Goal: Task Accomplishment & Management: Use online tool/utility

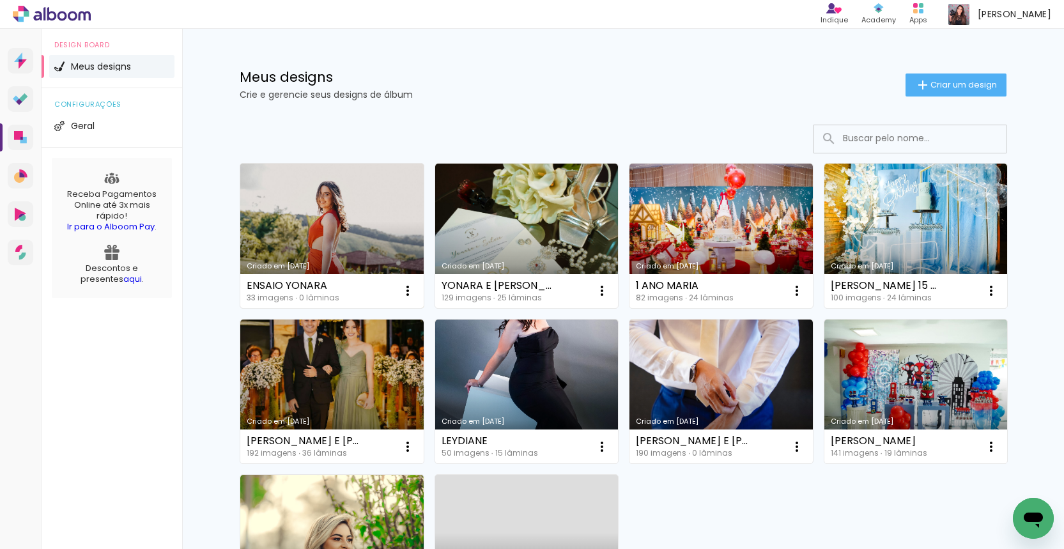
click at [345, 235] on link "Criado em [DATE]" at bounding box center [331, 236] width 183 height 144
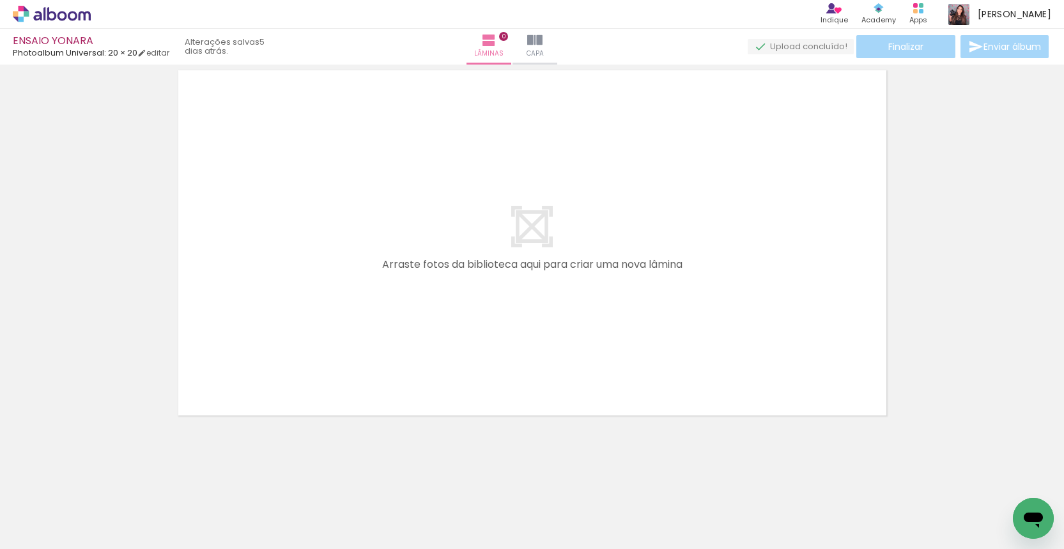
scroll to position [40, 0]
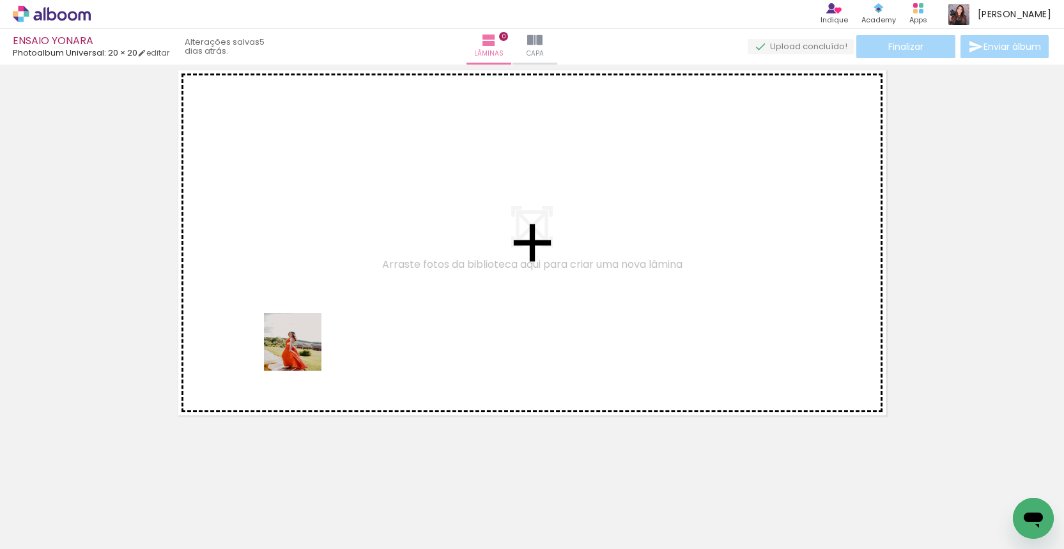
drag, startPoint x: 147, startPoint y: 509, endPoint x: 323, endPoint y: 316, distance: 261.1
click at [329, 309] on quentale-workspace at bounding box center [532, 274] width 1064 height 549
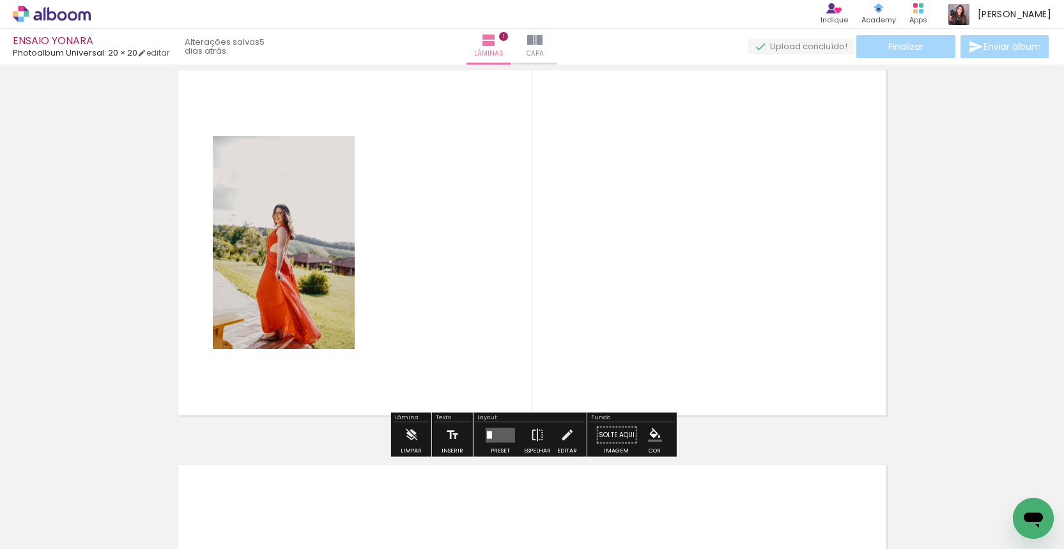
scroll to position [16, 0]
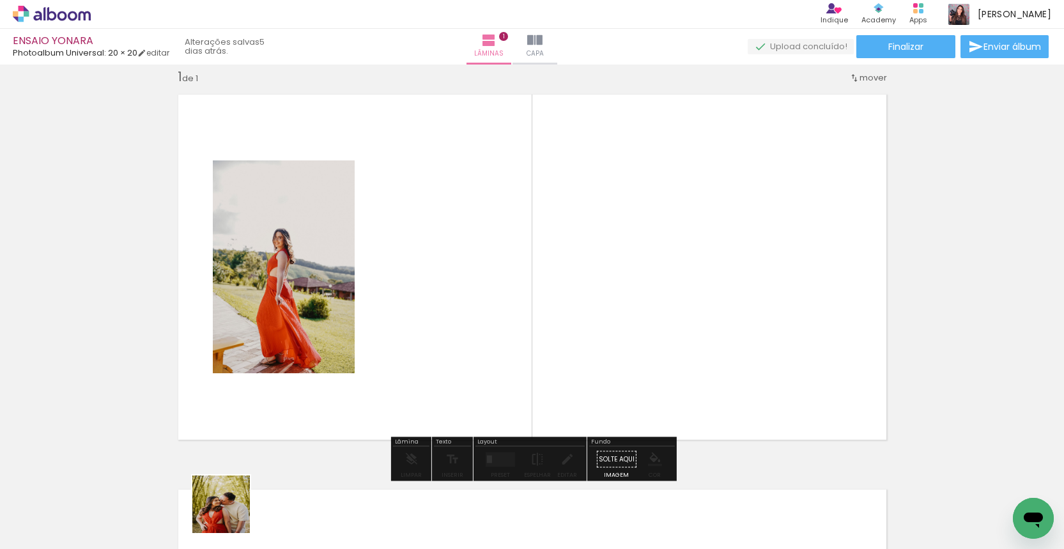
drag, startPoint x: 206, startPoint y: 529, endPoint x: 461, endPoint y: 378, distance: 296.0
click at [461, 378] on quentale-workspace at bounding box center [532, 274] width 1064 height 549
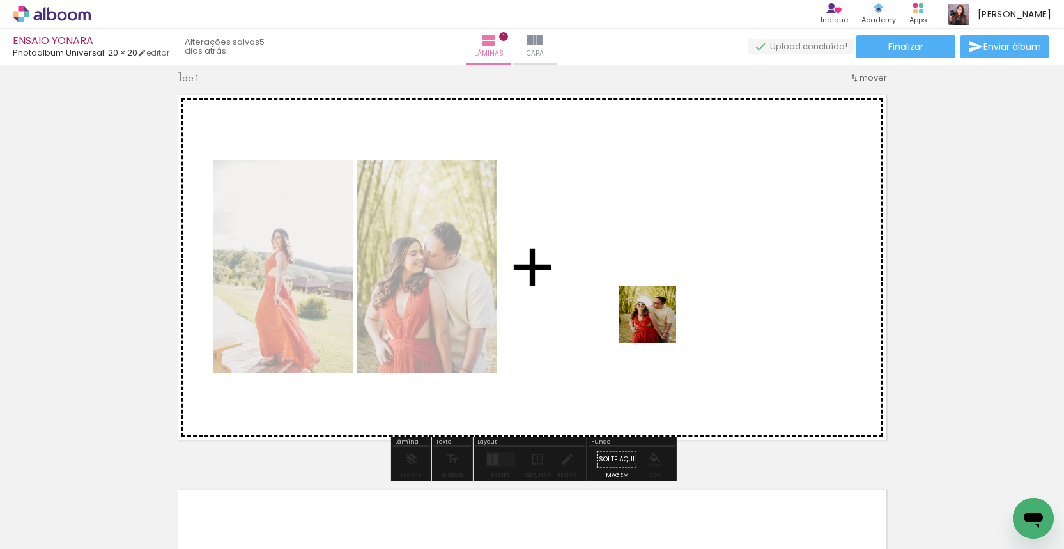
drag, startPoint x: 315, startPoint y: 506, endPoint x: 663, endPoint y: 319, distance: 395.0
click at [663, 319] on quentale-workspace at bounding box center [532, 274] width 1064 height 549
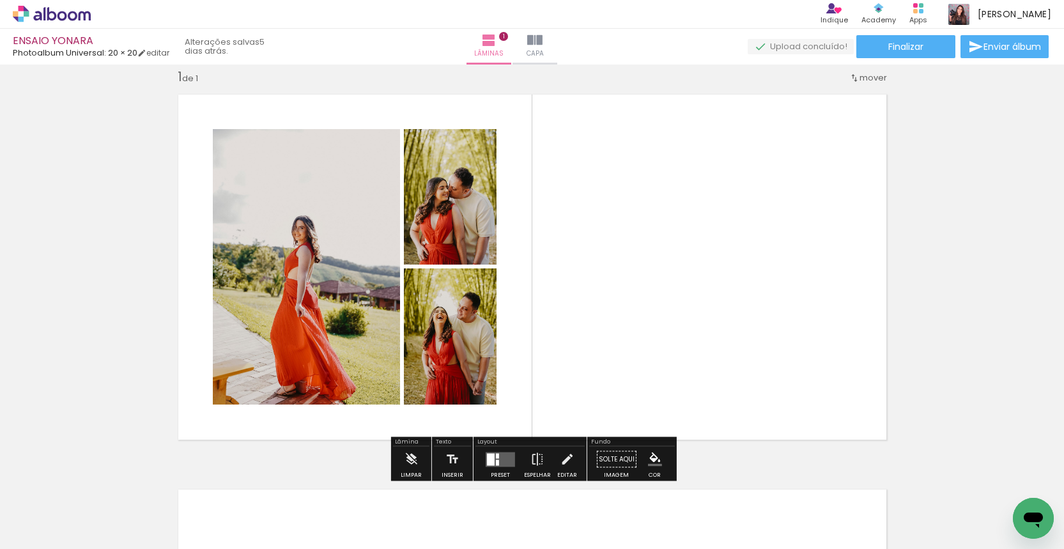
drag, startPoint x: 261, startPoint y: 332, endPoint x: 25, endPoint y: 346, distance: 237.0
click at [25, 346] on div "Inserir lâmina 1 de 1" at bounding box center [532, 448] width 1064 height 791
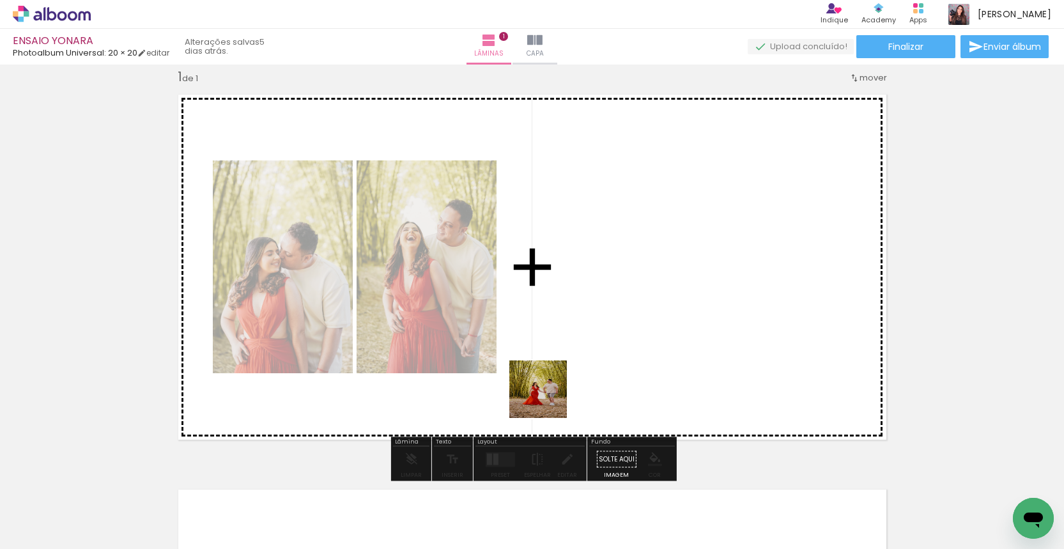
drag, startPoint x: 483, startPoint y: 463, endPoint x: 591, endPoint y: 348, distance: 157.4
click at [591, 348] on quentale-workspace at bounding box center [532, 274] width 1064 height 549
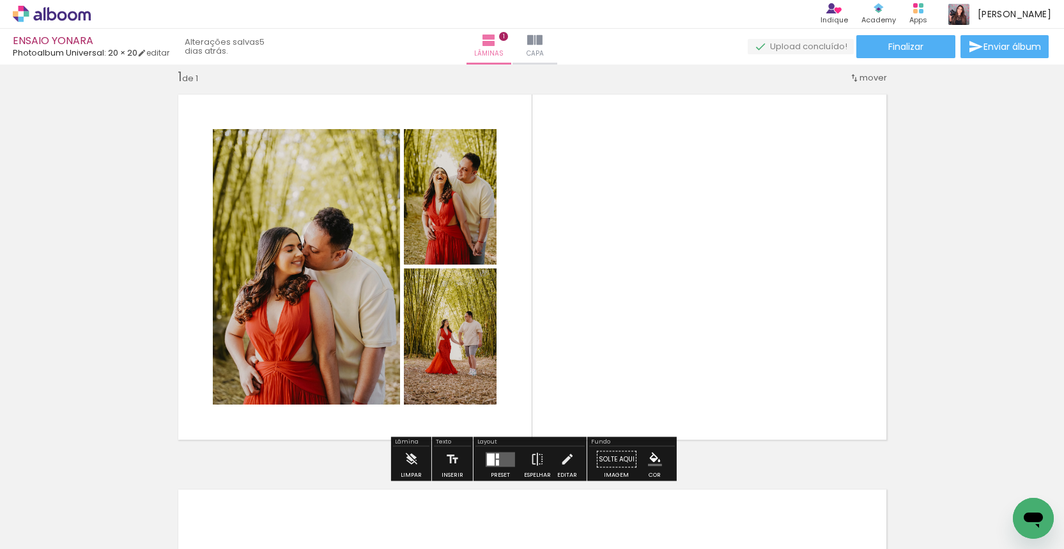
drag, startPoint x: 500, startPoint y: 513, endPoint x: 613, endPoint y: 351, distance: 197.4
click at [613, 351] on quentale-workspace at bounding box center [532, 274] width 1064 height 549
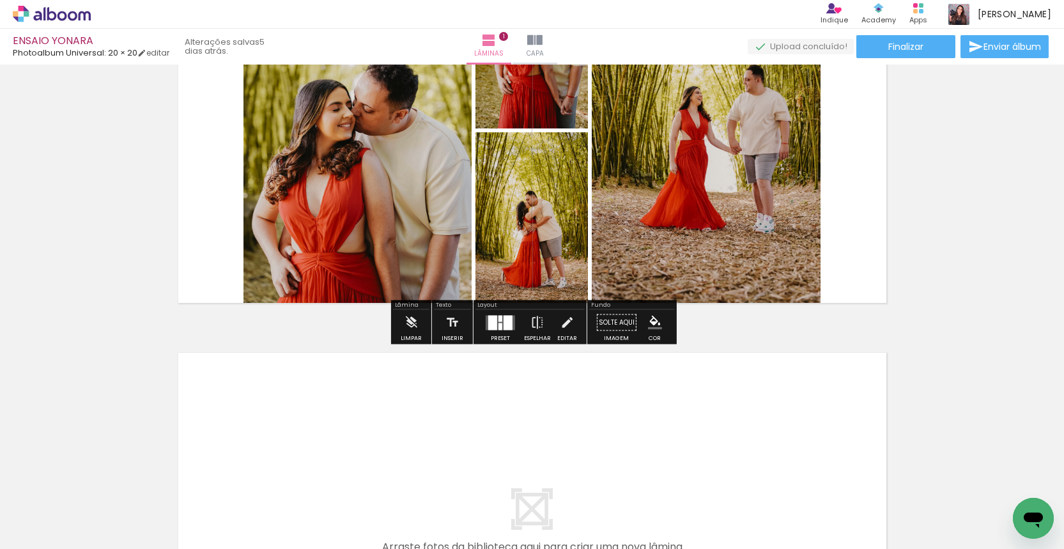
scroll to position [224, 0]
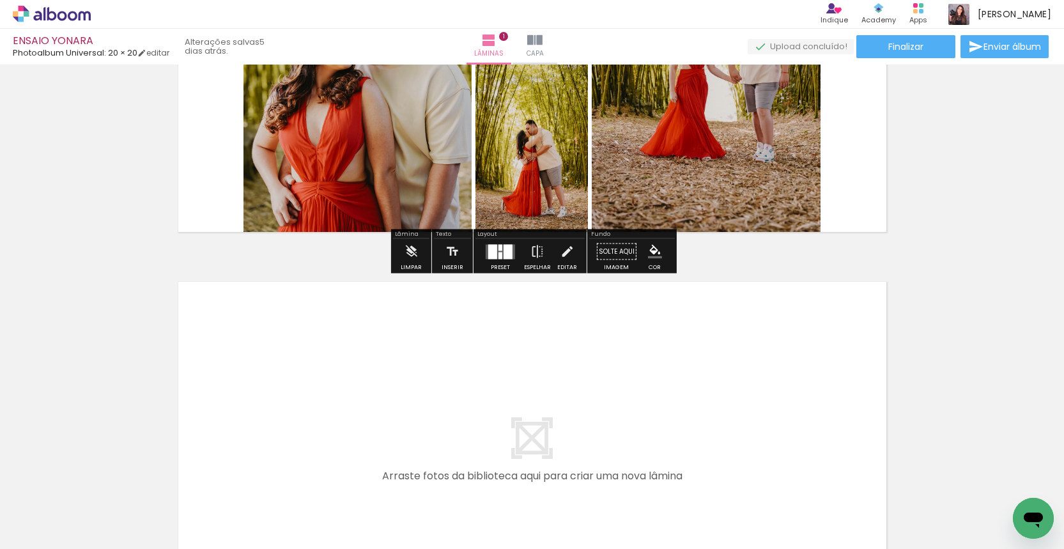
drag, startPoint x: 566, startPoint y: 515, endPoint x: 483, endPoint y: 431, distance: 118.4
click at [483, 431] on quentale-workspace at bounding box center [532, 274] width 1064 height 549
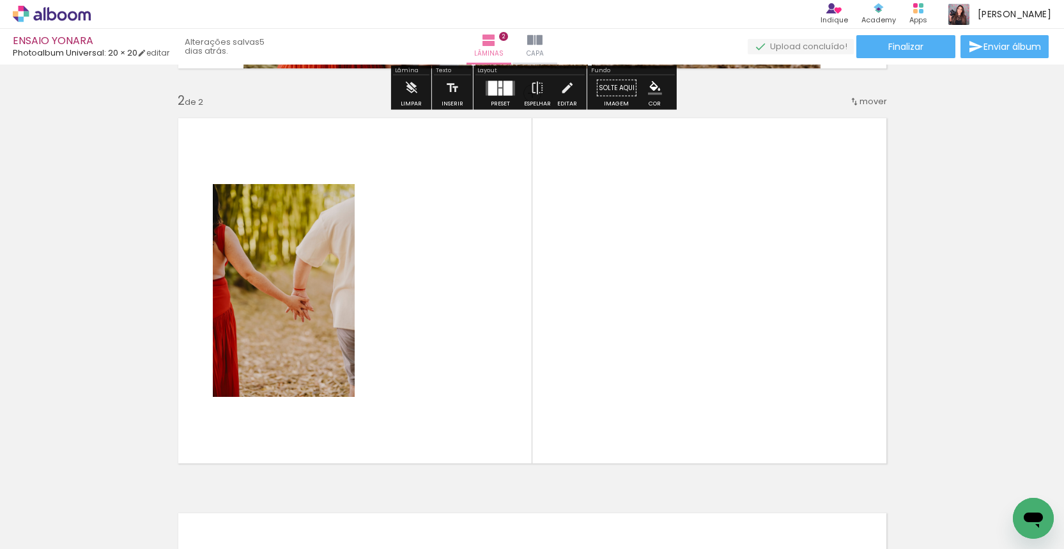
scroll to position [411, 0]
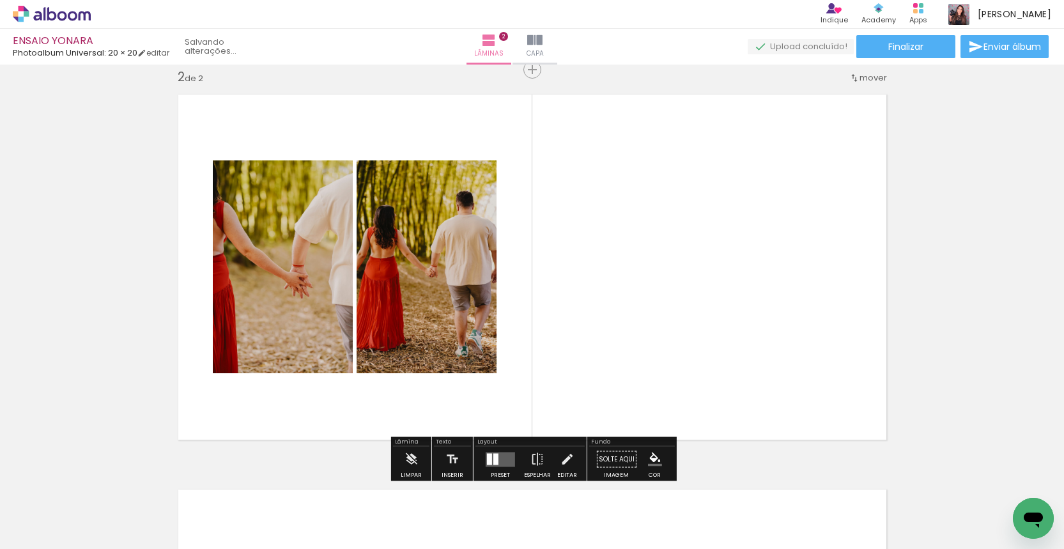
drag, startPoint x: 639, startPoint y: 524, endPoint x: 590, endPoint y: 363, distance: 167.7
click at [590, 363] on quentale-workspace at bounding box center [532, 274] width 1064 height 549
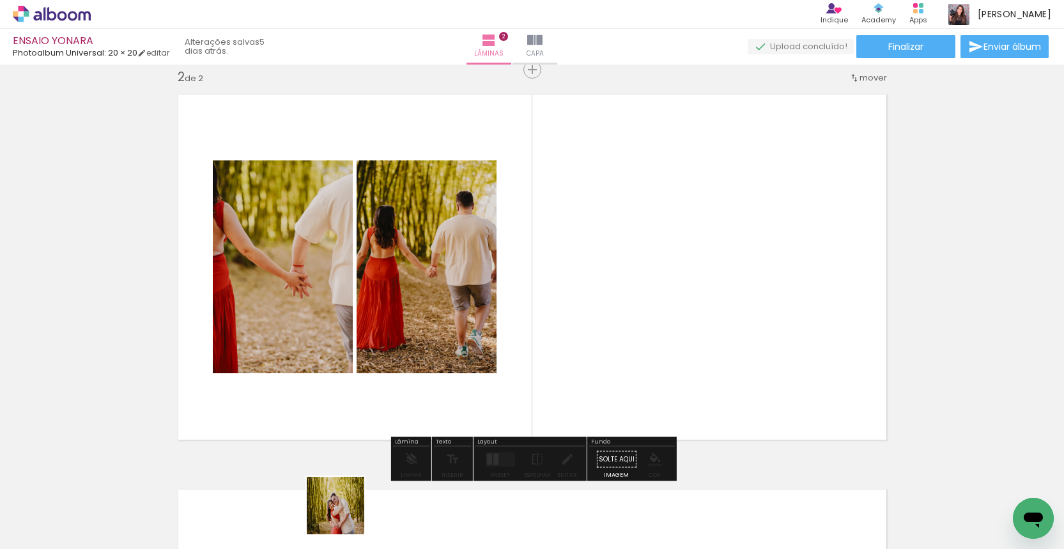
drag, startPoint x: 345, startPoint y: 515, endPoint x: 591, endPoint y: 356, distance: 293.1
click at [591, 356] on quentale-workspace at bounding box center [532, 274] width 1064 height 549
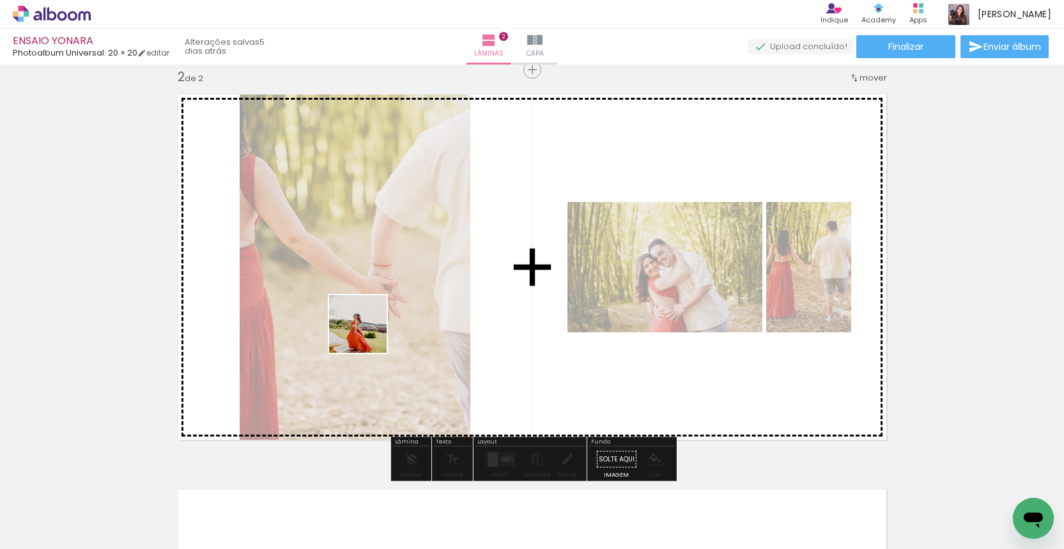
drag, startPoint x: 203, startPoint y: 469, endPoint x: 370, endPoint y: 331, distance: 216.2
click at [370, 331] on quentale-workspace at bounding box center [532, 274] width 1064 height 549
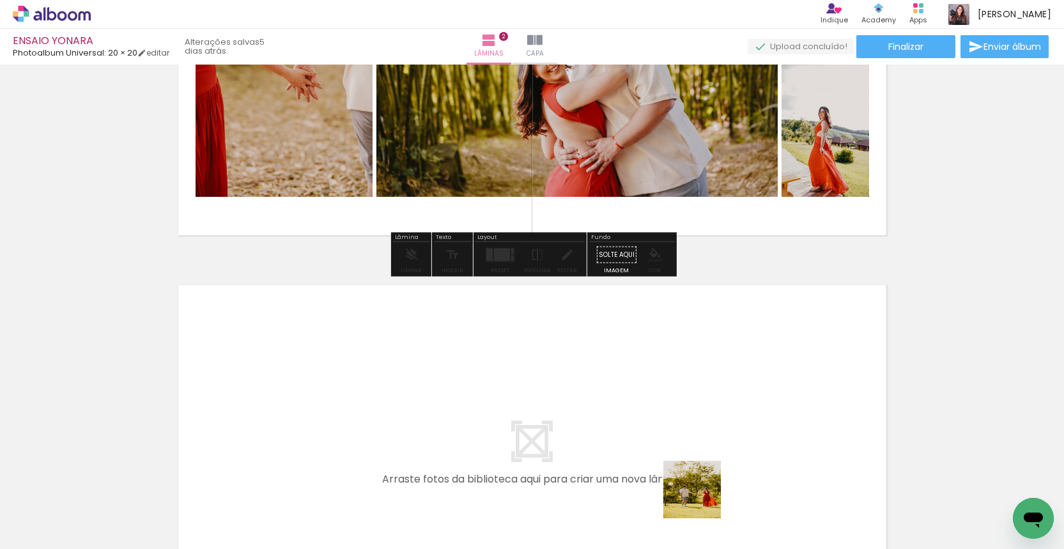
drag, startPoint x: 706, startPoint y: 509, endPoint x: 708, endPoint y: 497, distance: 11.6
click at [564, 377] on quentale-workspace at bounding box center [532, 274] width 1064 height 549
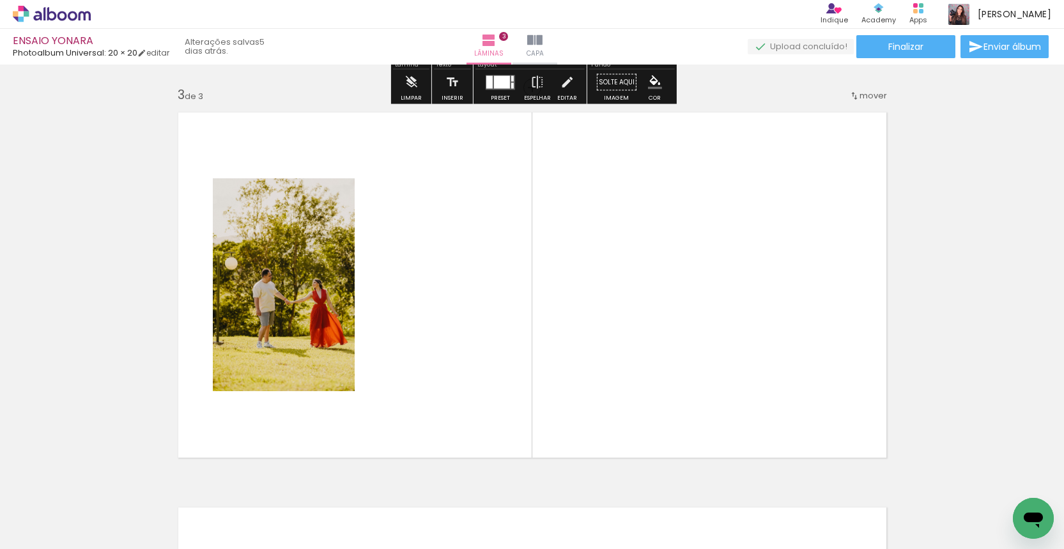
scroll to position [806, 0]
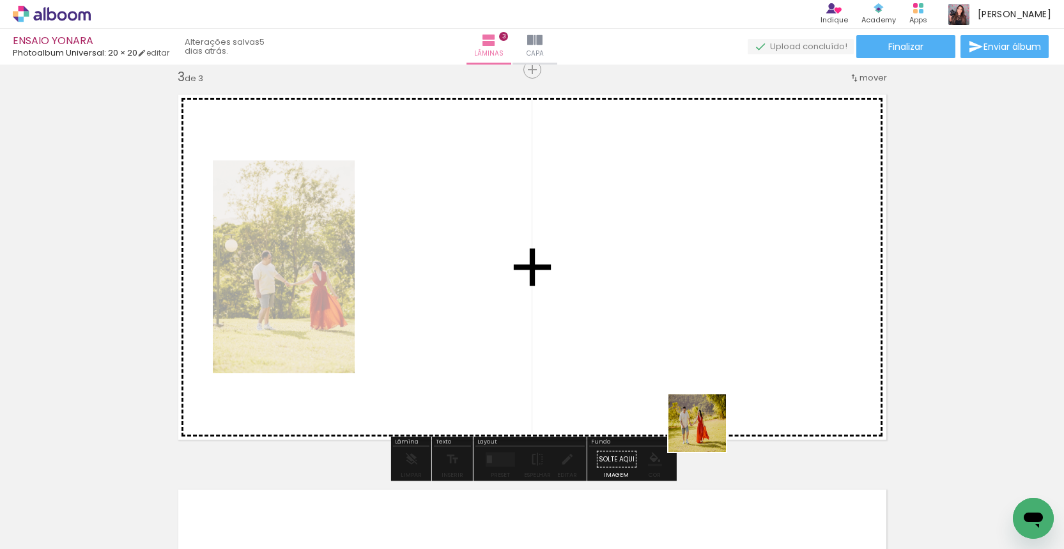
drag, startPoint x: 754, startPoint y: 508, endPoint x: 665, endPoint y: 369, distance: 164.8
click at [665, 369] on quentale-workspace at bounding box center [532, 274] width 1064 height 549
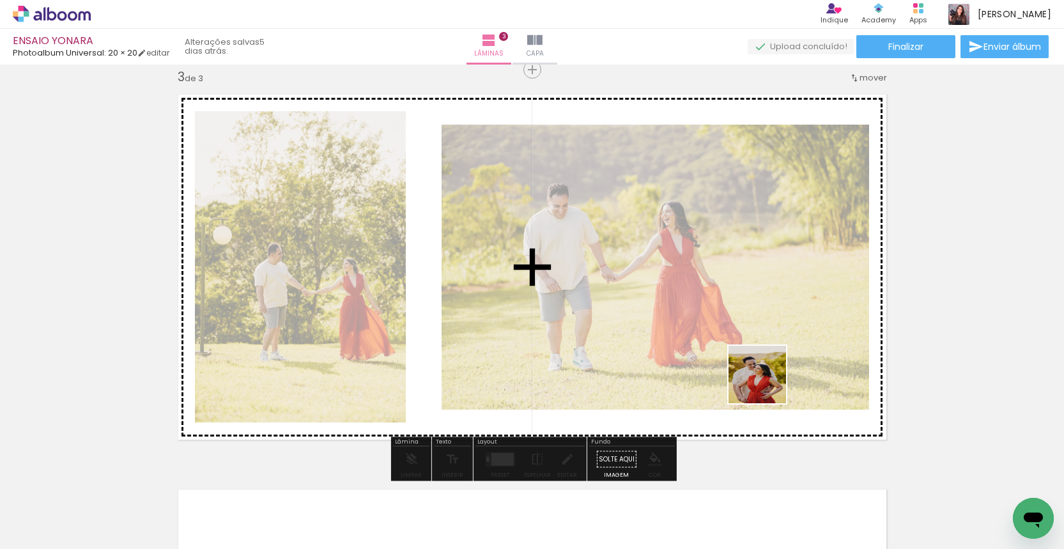
drag, startPoint x: 844, startPoint y: 501, endPoint x: 767, endPoint y: 384, distance: 139.4
click at [767, 384] on quentale-workspace at bounding box center [532, 274] width 1064 height 549
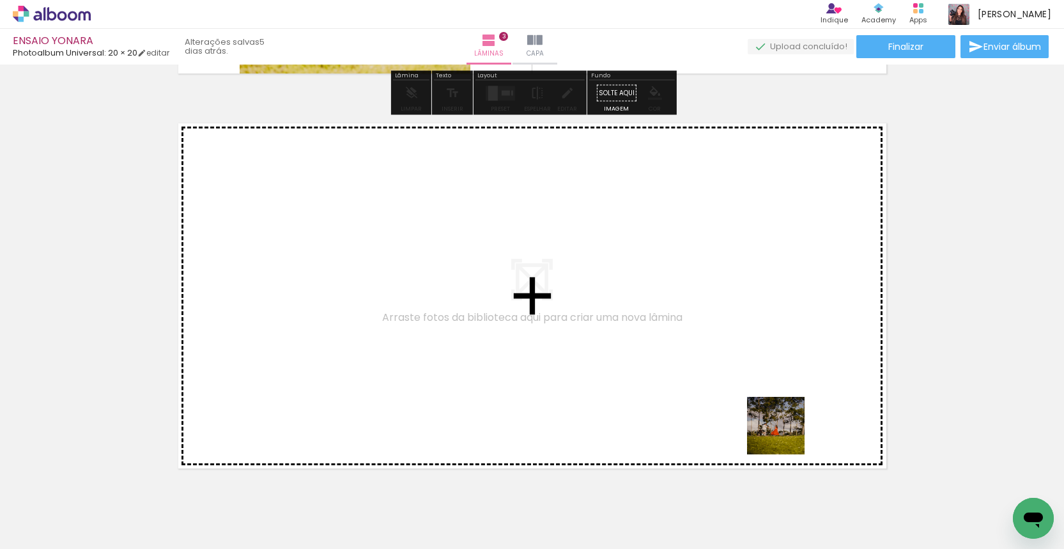
drag, startPoint x: 908, startPoint y: 511, endPoint x: 578, endPoint y: 352, distance: 366.9
click at [578, 352] on quentale-workspace at bounding box center [532, 274] width 1064 height 549
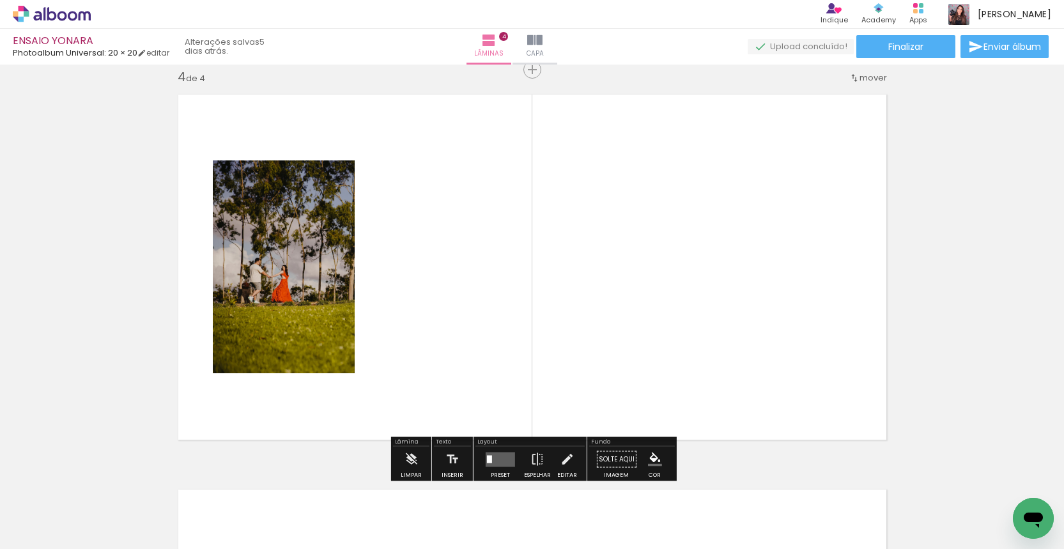
scroll to position [0, 348]
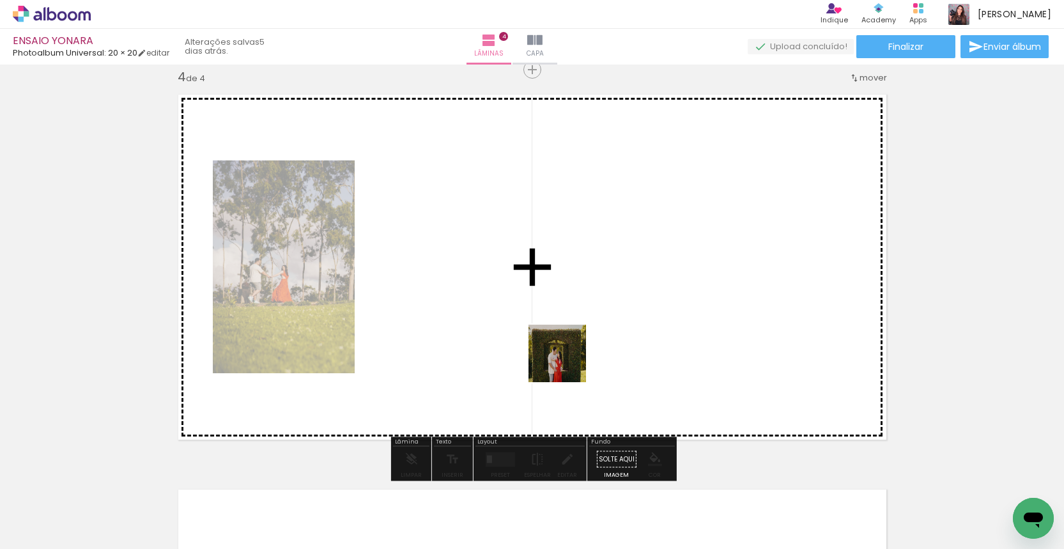
drag, startPoint x: 630, startPoint y: 507, endPoint x: 556, endPoint y: 343, distance: 180.5
click at [556, 343] on quentale-workspace at bounding box center [532, 274] width 1064 height 549
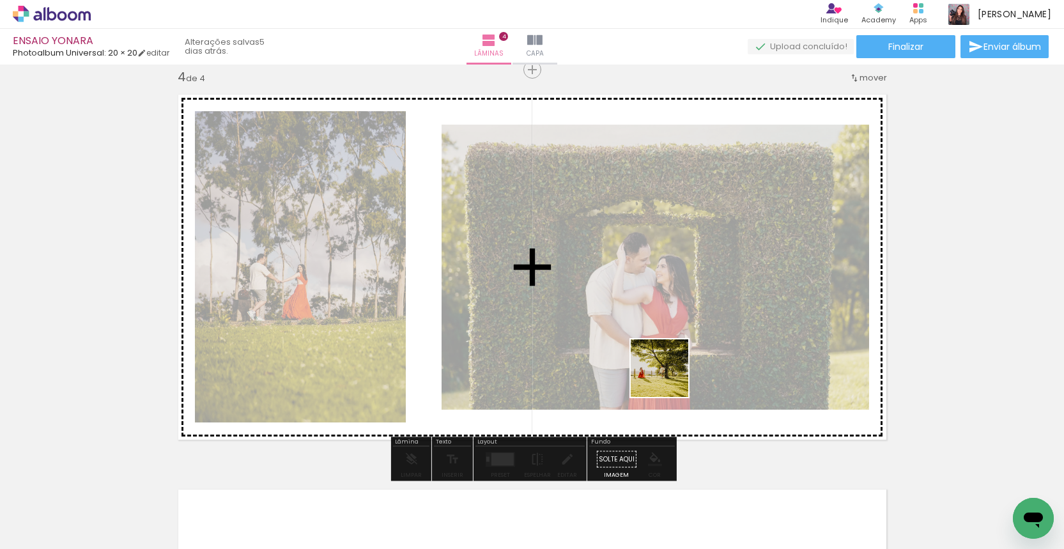
drag, startPoint x: 710, startPoint y: 517, endPoint x: 662, endPoint y: 361, distance: 163.0
click at [662, 361] on quentale-workspace at bounding box center [532, 274] width 1064 height 549
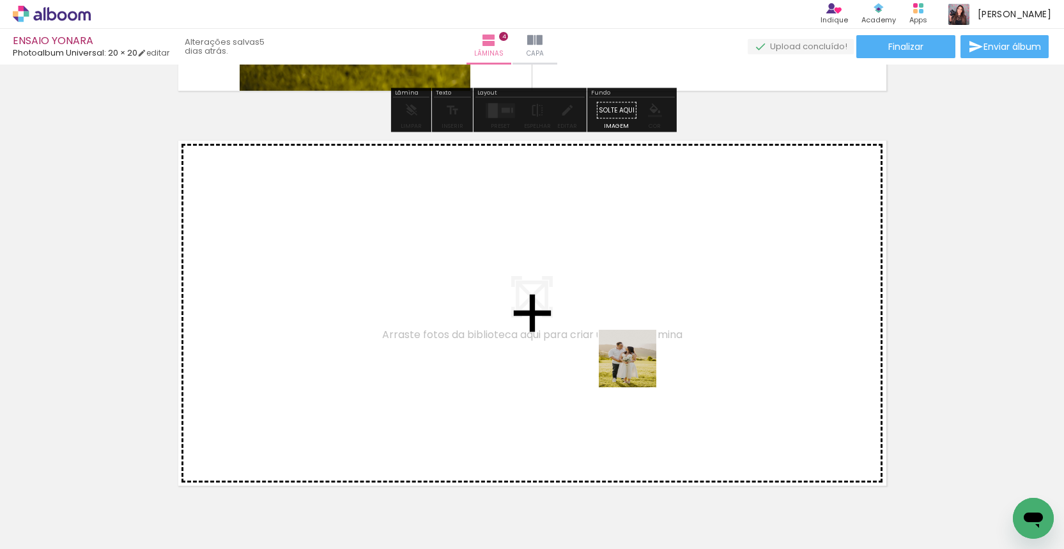
drag, startPoint x: 779, startPoint y: 505, endPoint x: 637, endPoint y: 368, distance: 197.1
click at [637, 368] on quentale-workspace at bounding box center [532, 274] width 1064 height 549
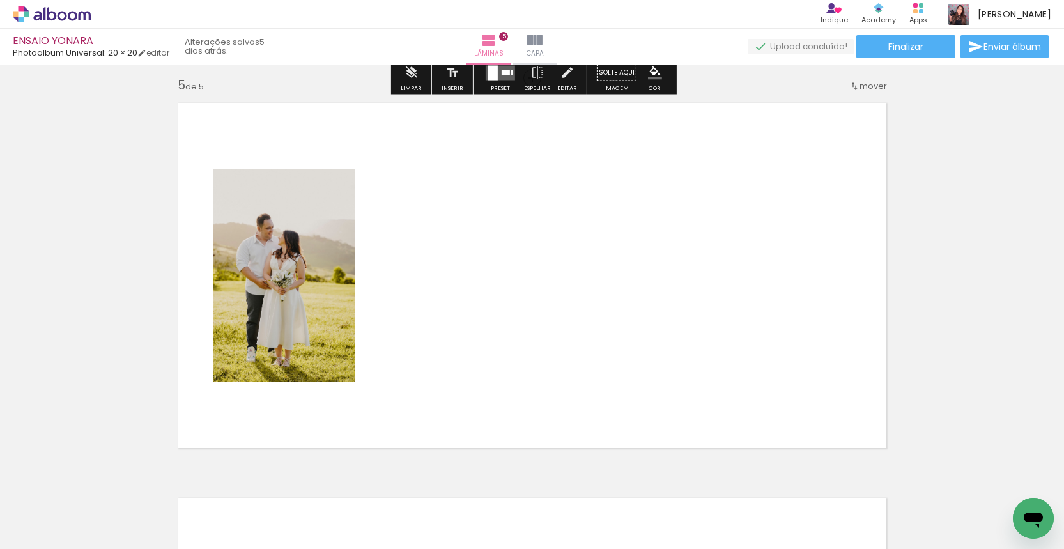
scroll to position [1596, 0]
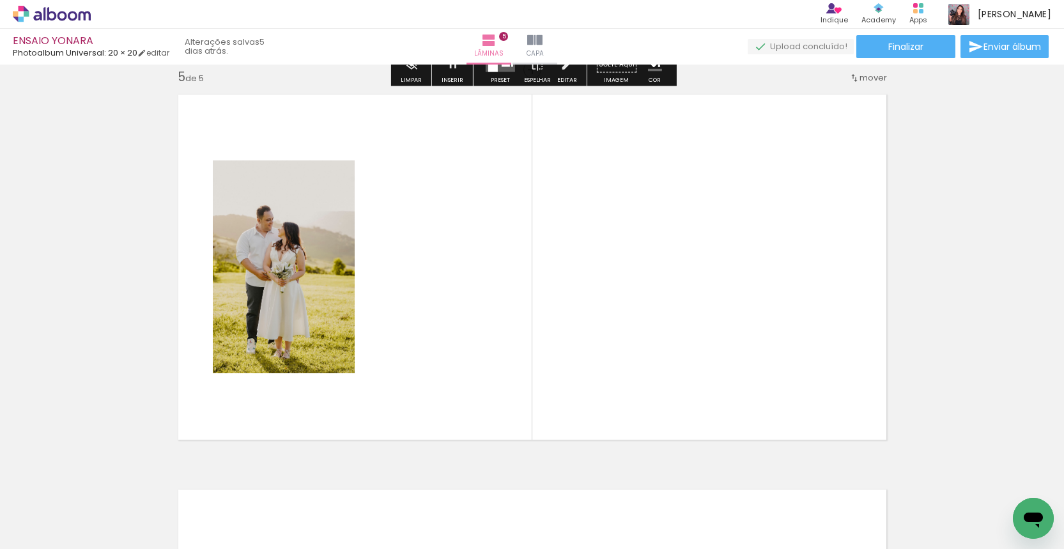
drag, startPoint x: 874, startPoint y: 519, endPoint x: 814, endPoint y: 425, distance: 111.5
click at [784, 398] on quentale-workspace at bounding box center [532, 274] width 1064 height 549
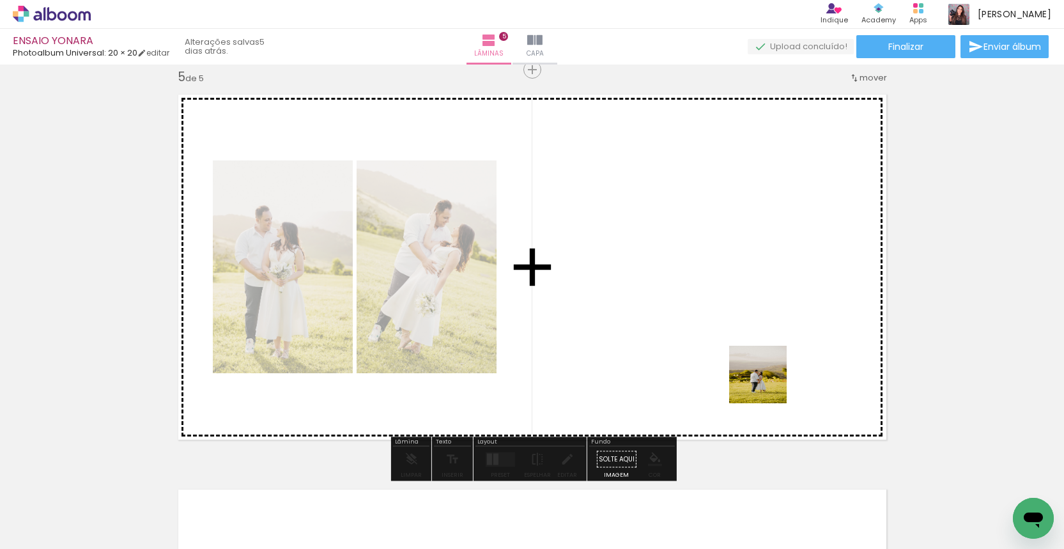
drag, startPoint x: 843, startPoint y: 449, endPoint x: 735, endPoint y: 354, distance: 144.0
click at [735, 354] on quentale-workspace at bounding box center [532, 274] width 1064 height 549
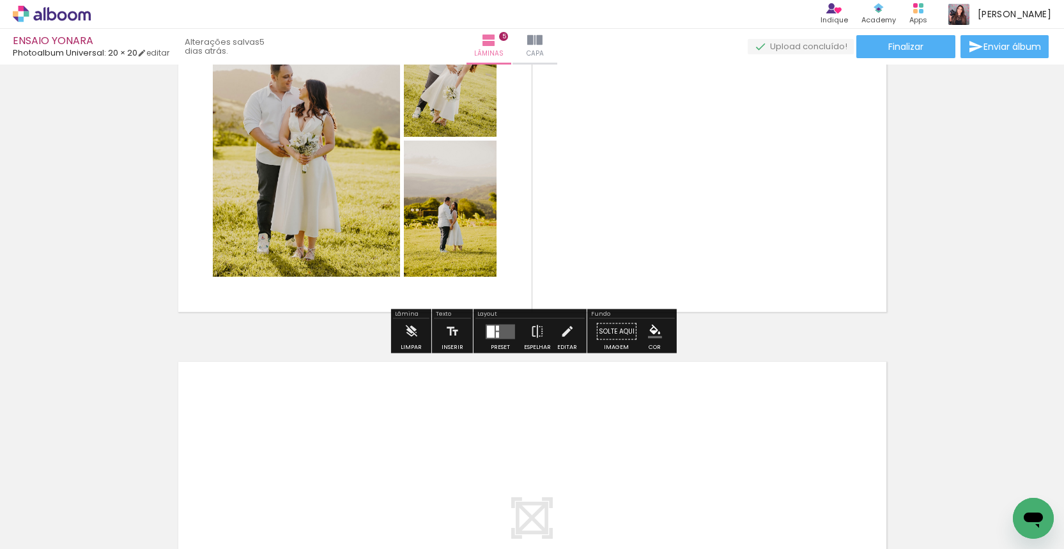
scroll to position [1760, 0]
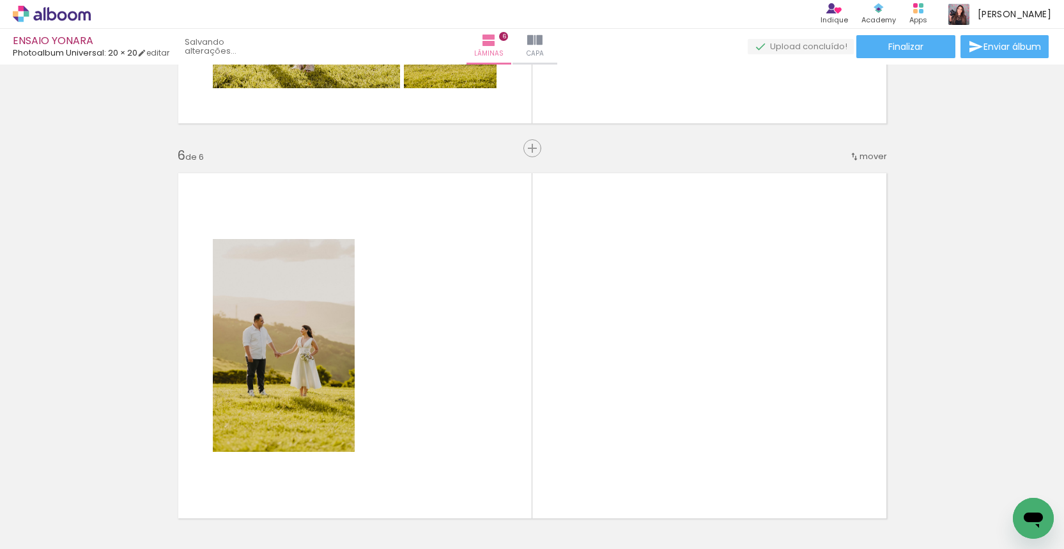
drag, startPoint x: 521, startPoint y: 415, endPoint x: 485, endPoint y: 382, distance: 48.9
click at [485, 382] on quentale-workspace at bounding box center [532, 274] width 1064 height 549
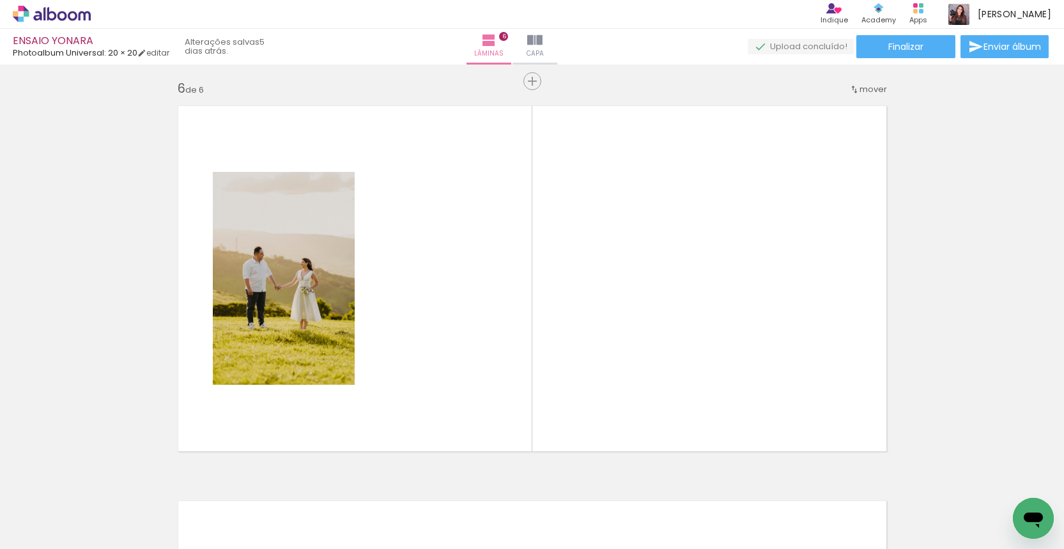
scroll to position [1991, 0]
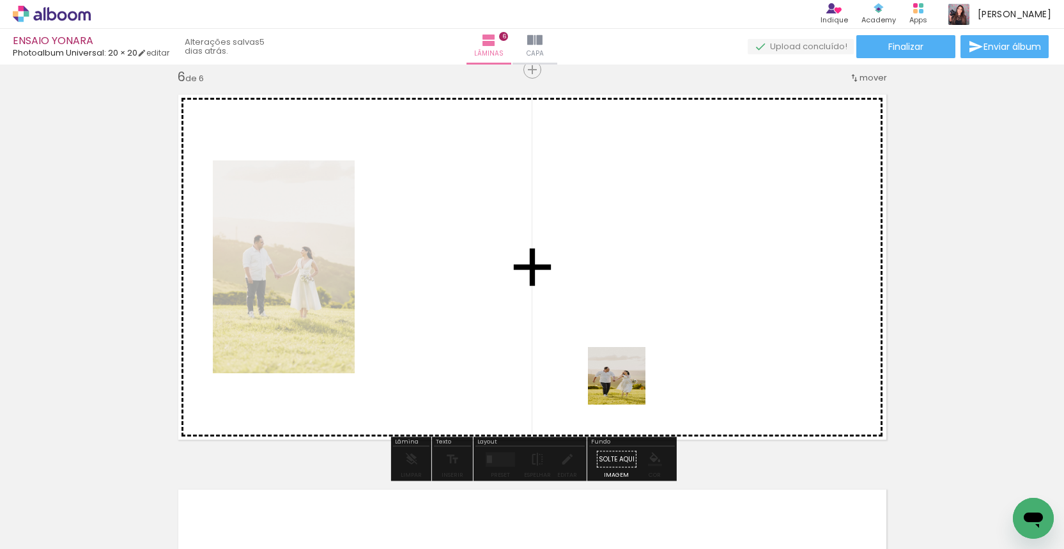
drag, startPoint x: 658, startPoint y: 517, endPoint x: 626, endPoint y: 381, distance: 139.3
click at [626, 381] on quentale-workspace at bounding box center [532, 274] width 1064 height 549
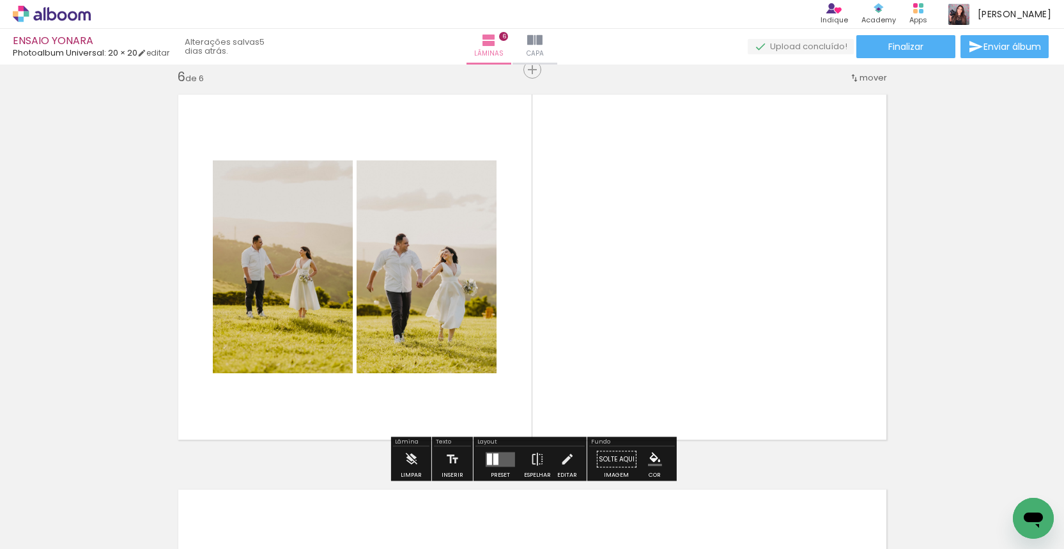
drag, startPoint x: 714, startPoint y: 499, endPoint x: 705, endPoint y: 375, distance: 124.4
click at [705, 375] on quentale-workspace at bounding box center [532, 274] width 1064 height 549
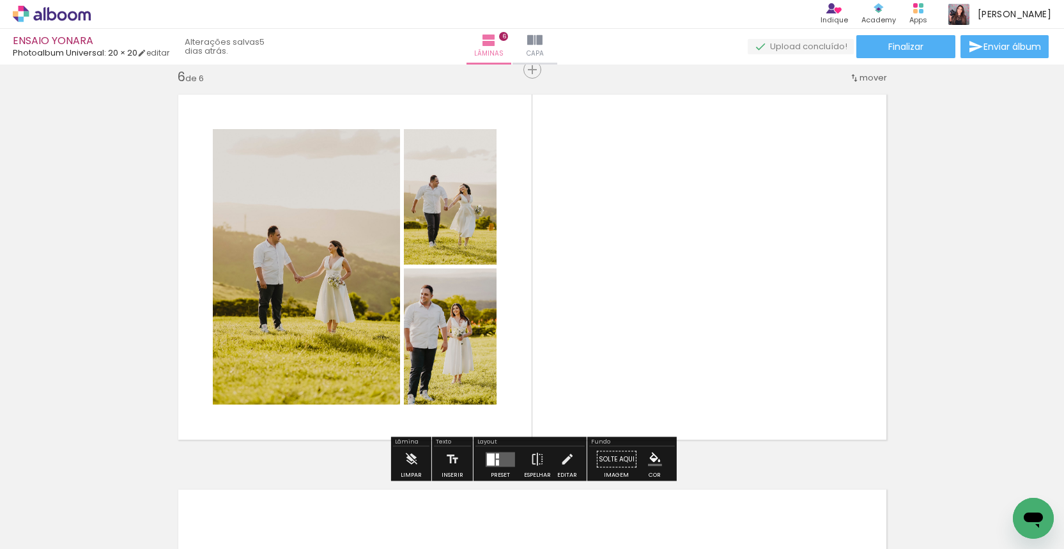
drag, startPoint x: 779, startPoint y: 517, endPoint x: 733, endPoint y: 371, distance: 153.5
click at [733, 371] on quentale-workspace at bounding box center [532, 274] width 1064 height 549
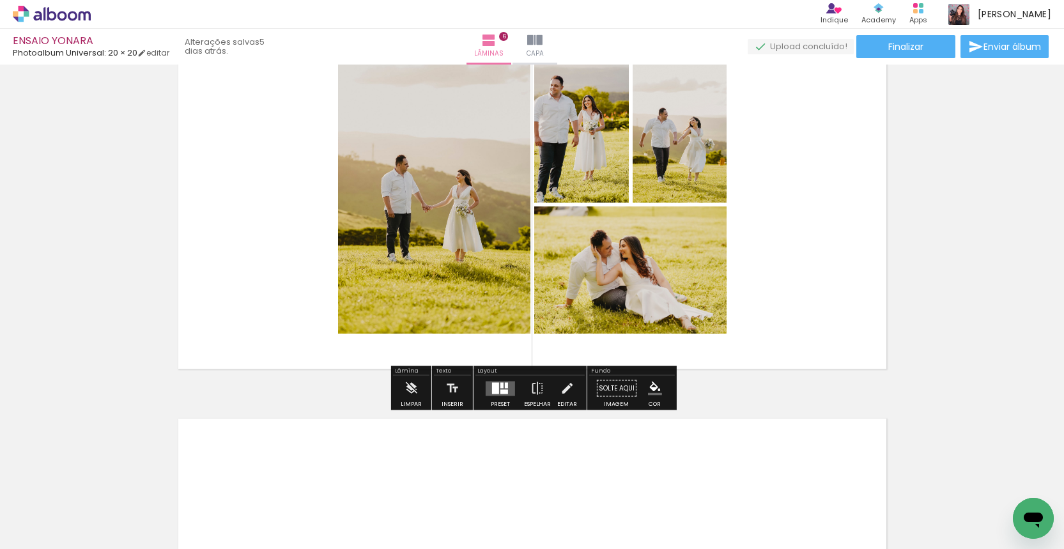
scroll to position [2143, 0]
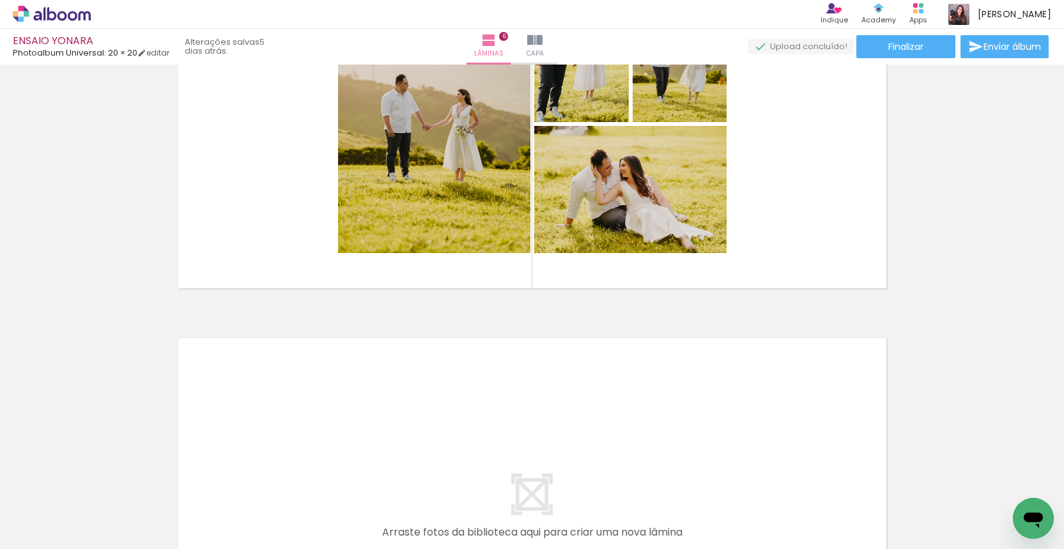
drag, startPoint x: 547, startPoint y: 522, endPoint x: 483, endPoint y: 434, distance: 108.1
click at [483, 434] on quentale-workspace at bounding box center [532, 274] width 1064 height 549
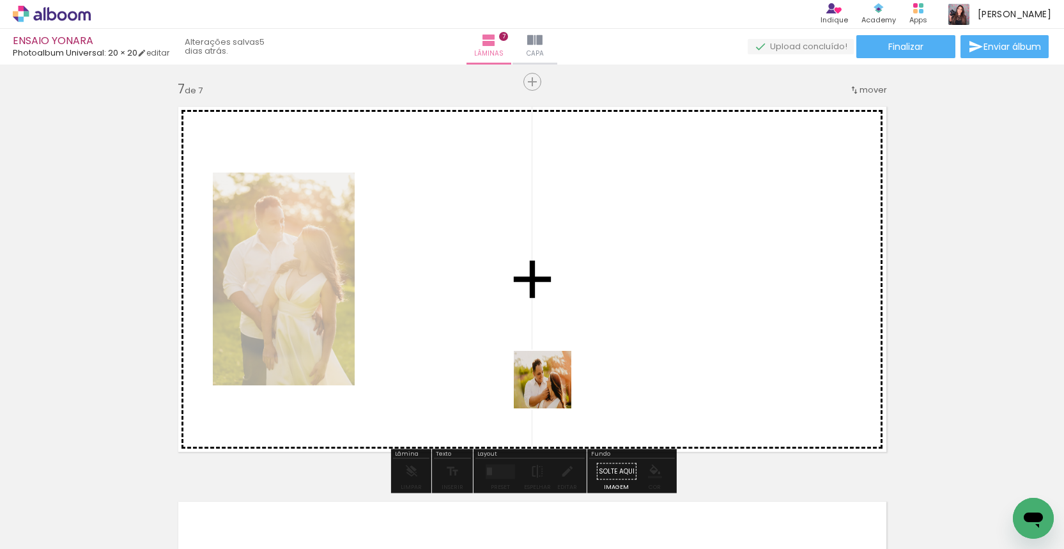
scroll to position [2387, 0]
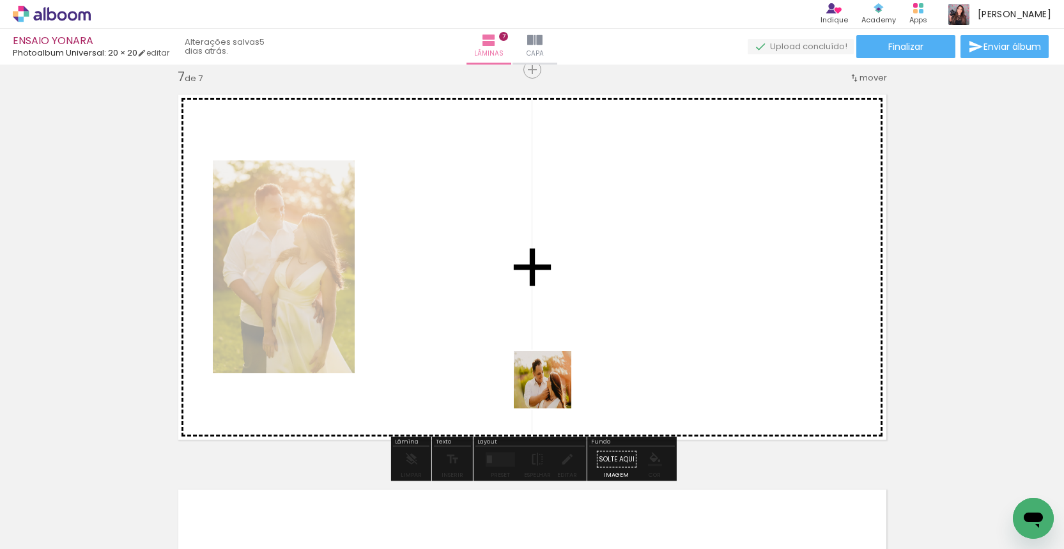
drag, startPoint x: 625, startPoint y: 504, endPoint x: 552, endPoint y: 389, distance: 135.7
click at [552, 389] on quentale-workspace at bounding box center [532, 274] width 1064 height 549
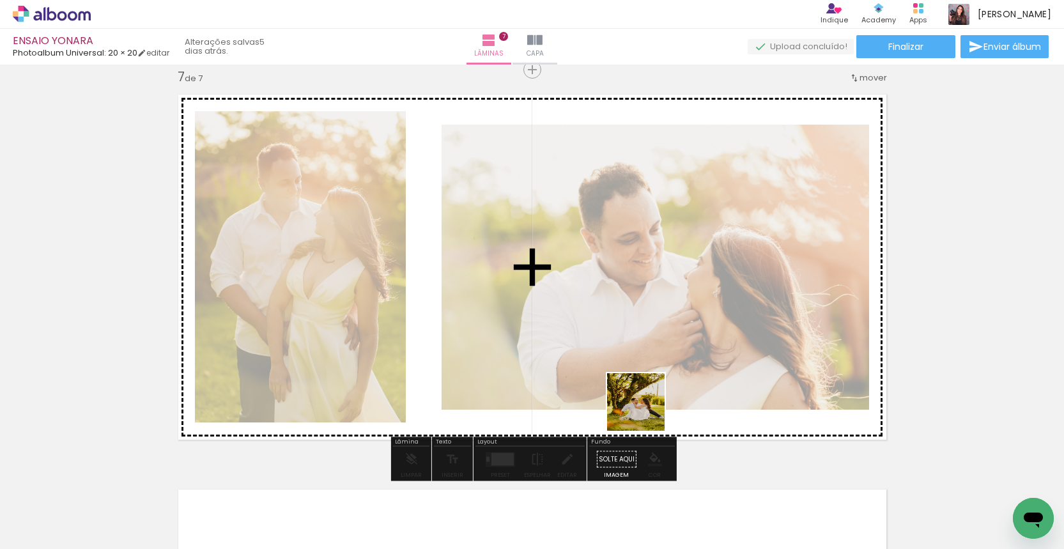
drag, startPoint x: 690, startPoint y: 518, endPoint x: 646, endPoint y: 412, distance: 114.9
click at [646, 412] on quentale-workspace at bounding box center [532, 274] width 1064 height 549
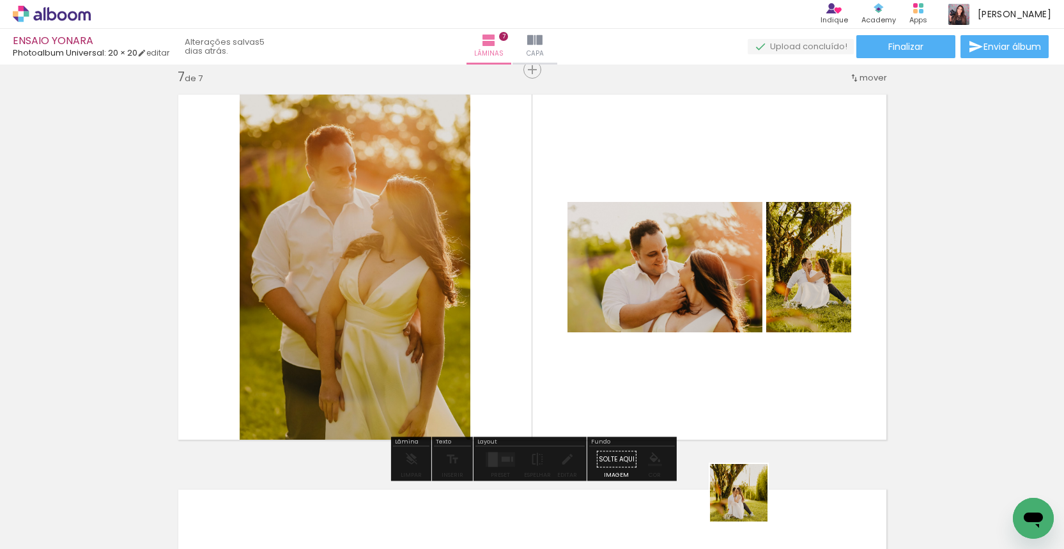
drag, startPoint x: 749, startPoint y: 502, endPoint x: 747, endPoint y: 401, distance: 101.7
click at [747, 401] on quentale-workspace at bounding box center [532, 274] width 1064 height 549
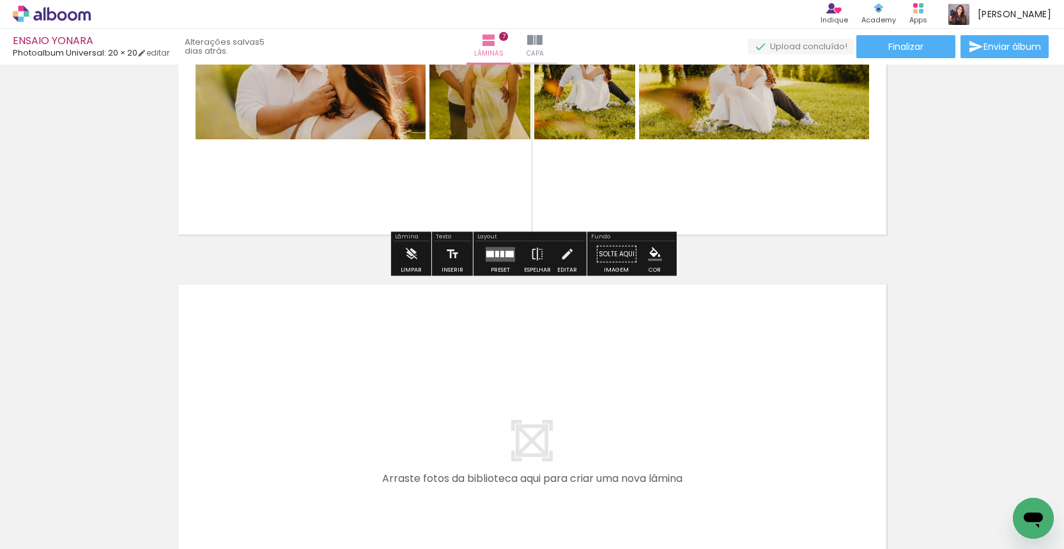
scroll to position [2616, 0]
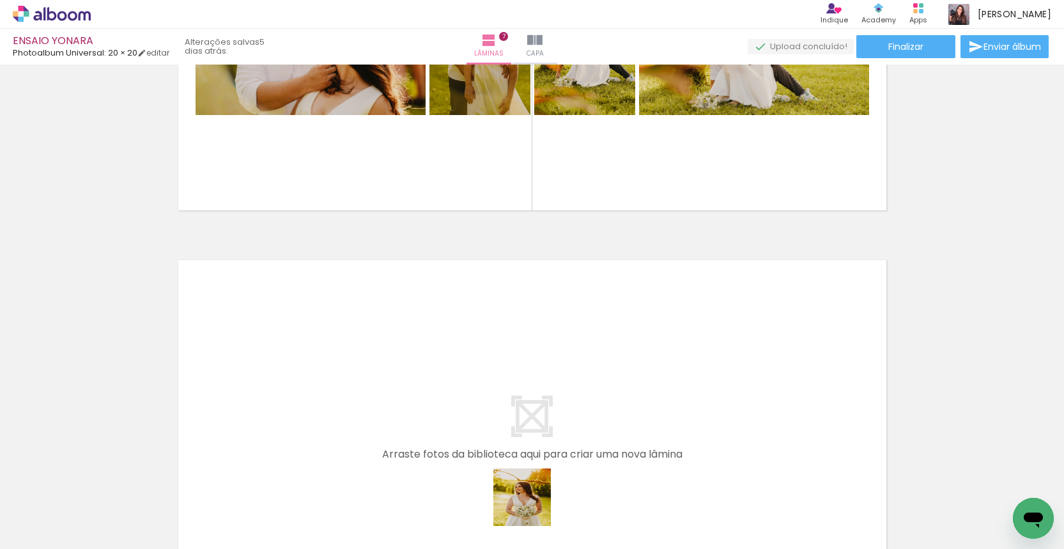
drag, startPoint x: 534, startPoint y: 518, endPoint x: 499, endPoint y: 414, distance: 110.0
click at [499, 414] on quentale-workspace at bounding box center [532, 274] width 1064 height 549
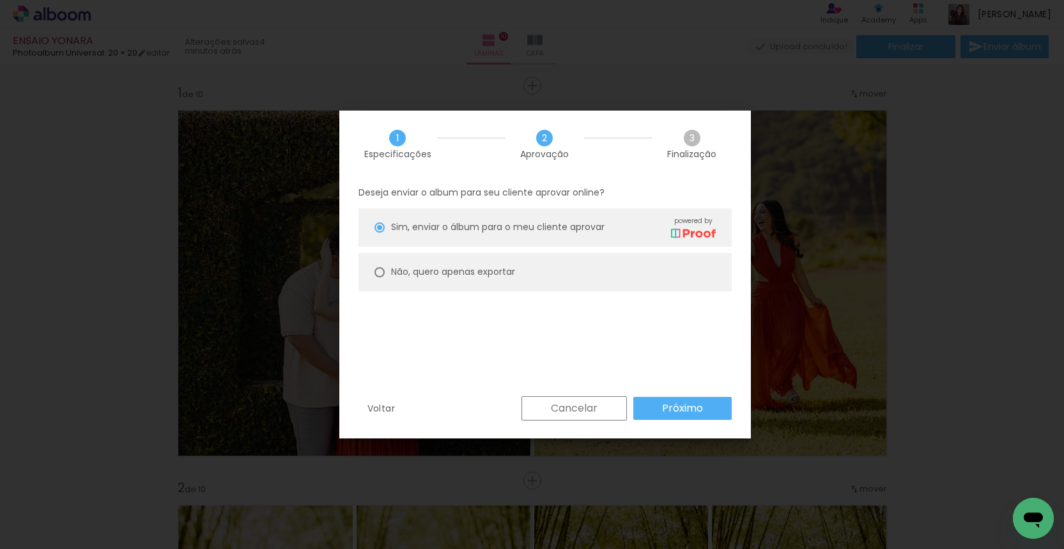
scroll to position [0, 1394]
